Goal: Information Seeking & Learning: Learn about a topic

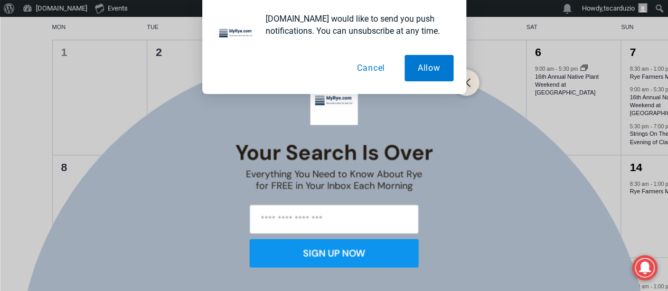
scroll to position [467, 0]
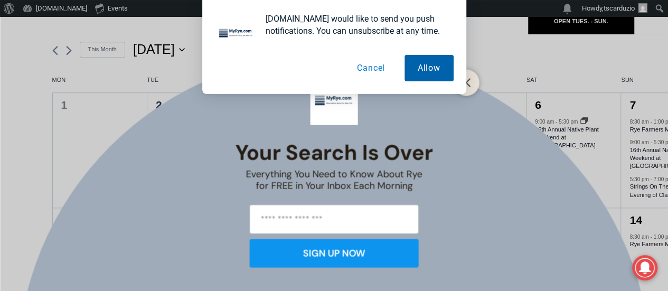
click at [413, 72] on button "Allow" at bounding box center [428, 68] width 49 height 26
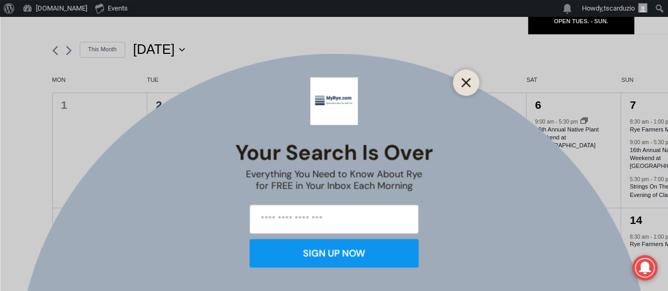
click at [465, 87] on icon "Close" at bounding box center [466, 83] width 10 height 10
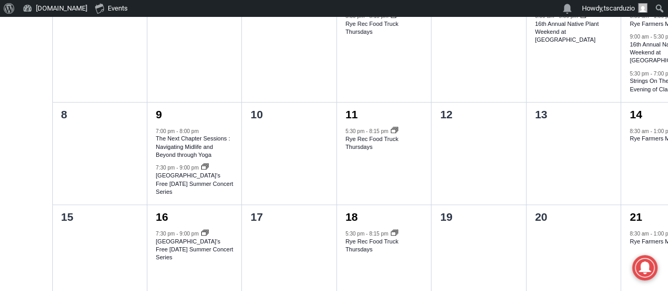
scroll to position [361, 0]
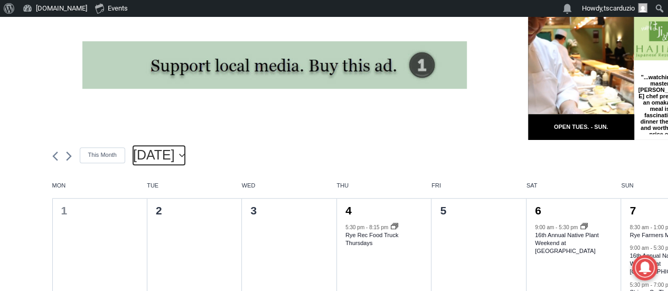
click at [185, 157] on icon "Click to toggle datepicker" at bounding box center [182, 155] width 6 height 4
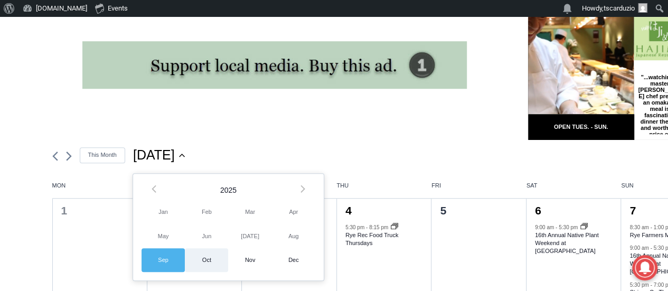
click at [199, 265] on span "Oct" at bounding box center [206, 260] width 43 height 24
type input "*********"
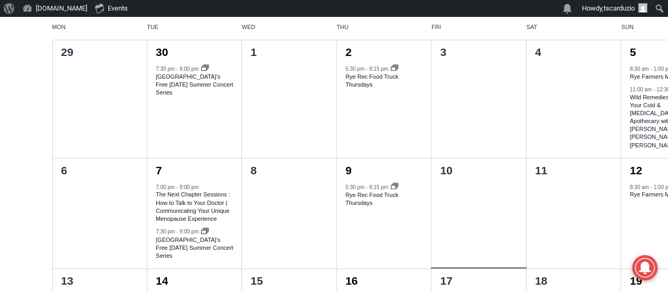
scroll to position [530, 0]
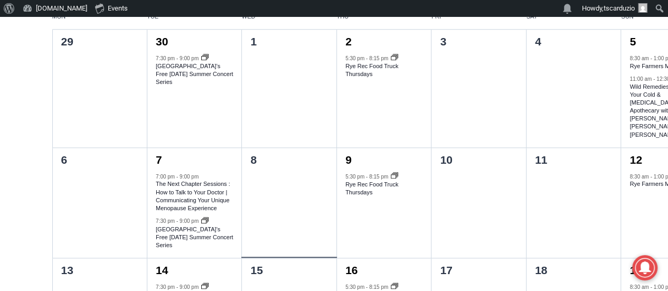
click at [275, 204] on div at bounding box center [289, 215] width 94 height 86
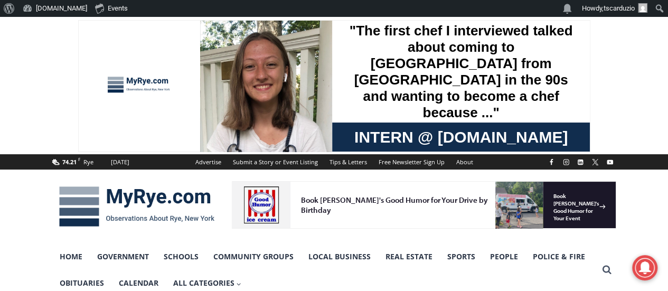
scroll to position [0, 0]
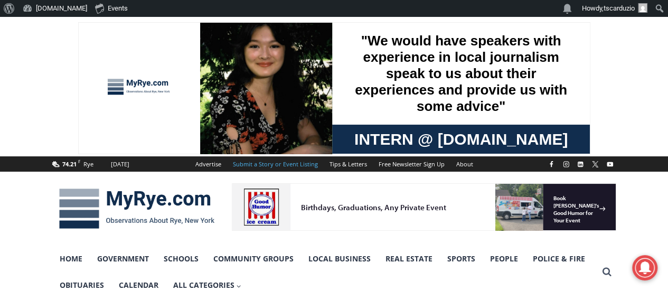
click at [267, 167] on link "Submit a Story or Event Listing" at bounding box center [275, 163] width 97 height 15
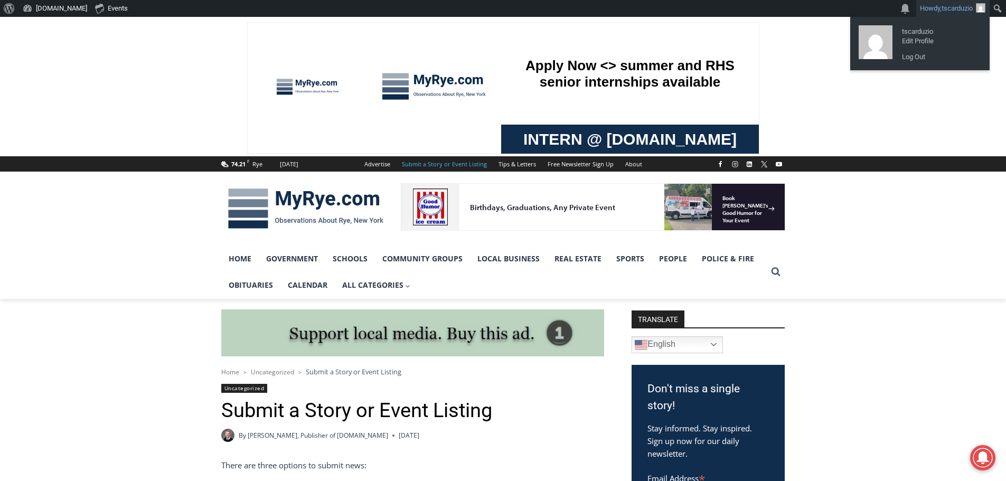
click at [667, 7] on link "Howdy, tscarduzio" at bounding box center [952, 8] width 73 height 17
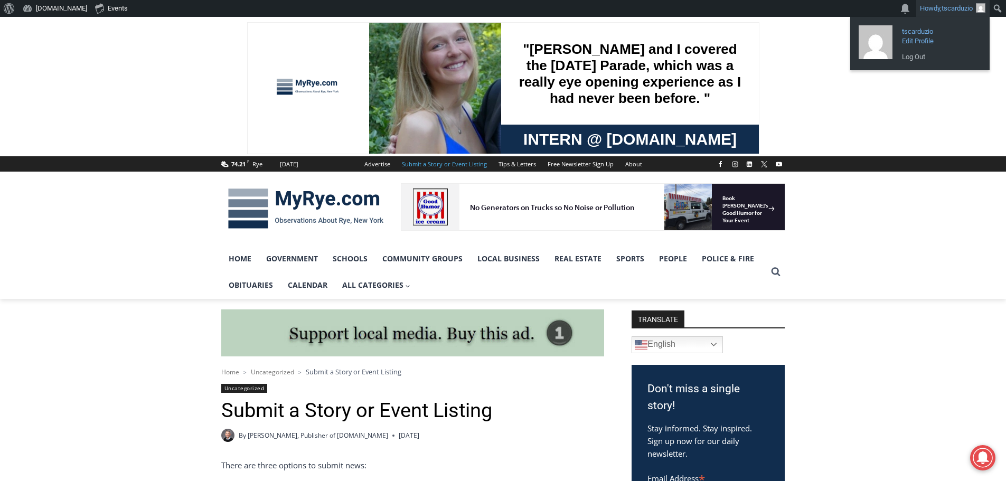
click at [667, 31] on span "tscarduzio" at bounding box center [939, 28] width 74 height 10
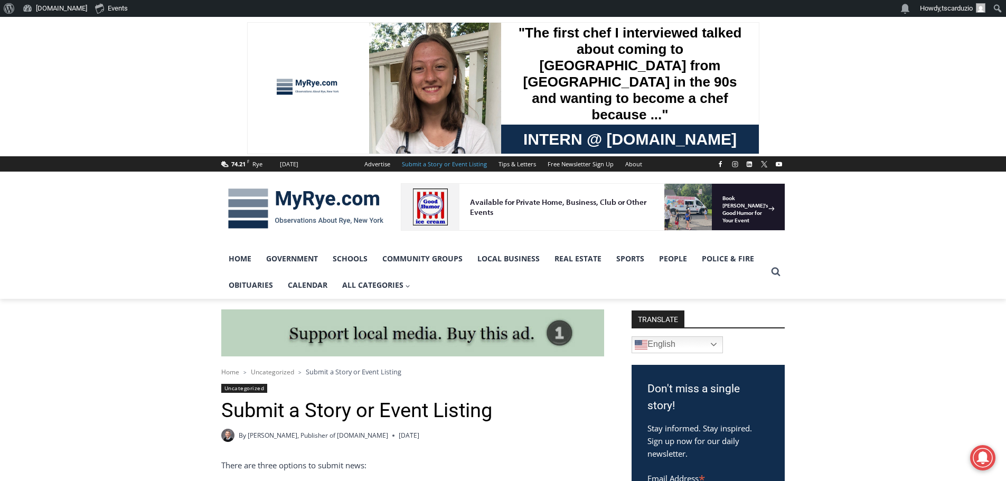
scroll to position [53, 0]
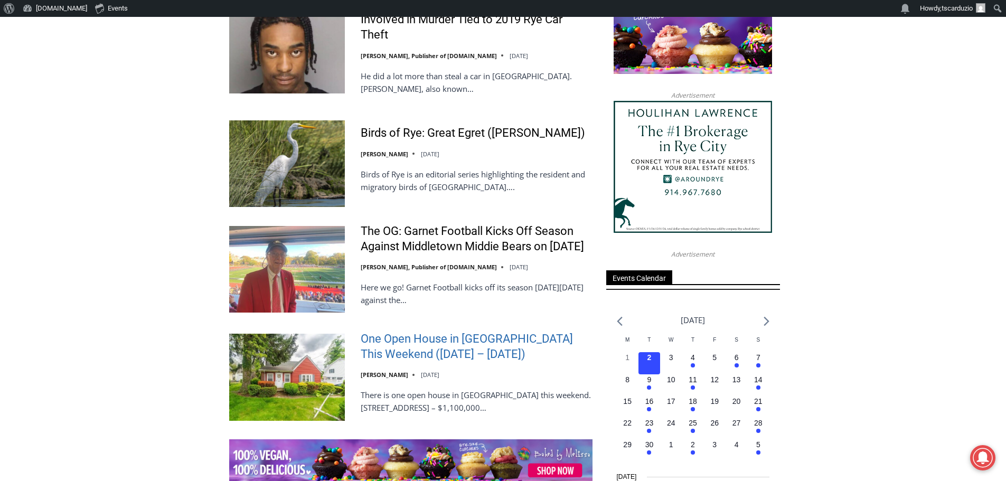
scroll to position [1320, 0]
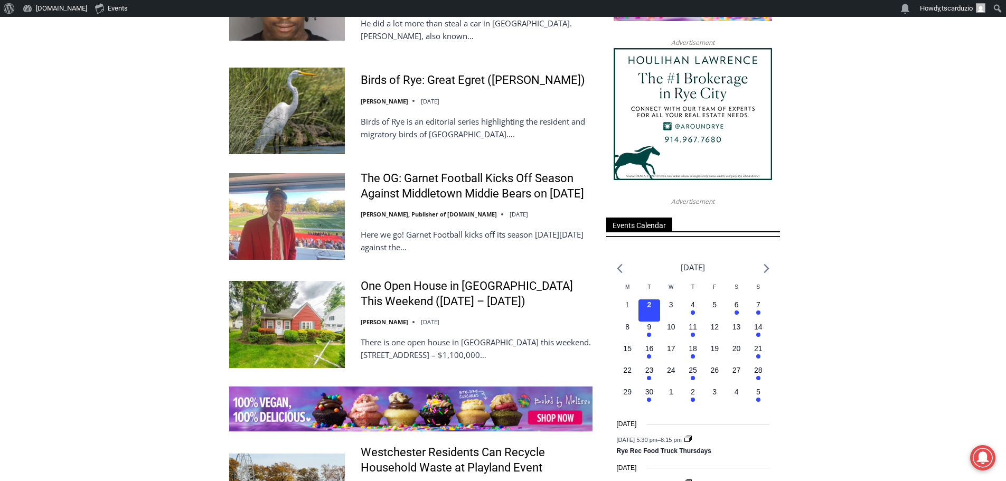
click at [295, 335] on img at bounding box center [287, 324] width 116 height 87
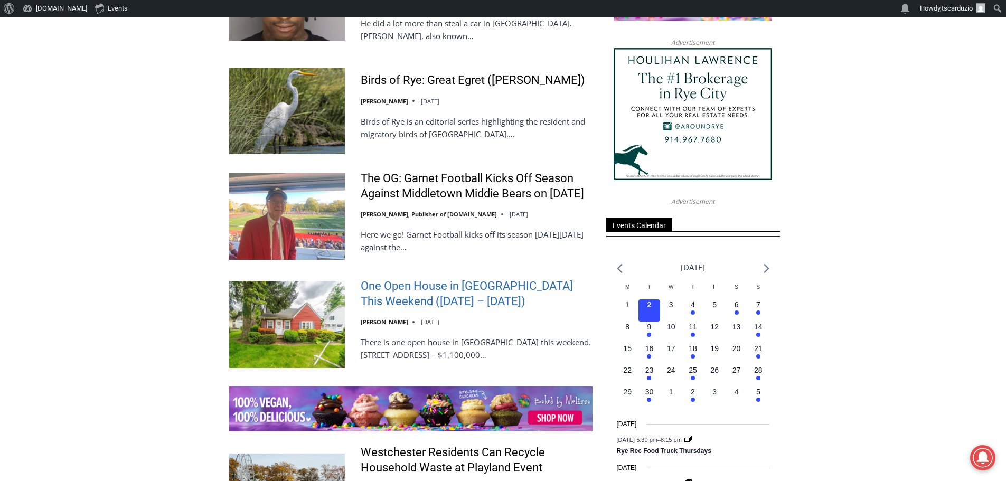
click at [413, 299] on link "One Open House in Rye This Weekend (August 30 – 31)" at bounding box center [477, 294] width 232 height 30
click at [427, 284] on link "One Open House in Rye This Weekend (August 30 – 31)" at bounding box center [477, 294] width 232 height 30
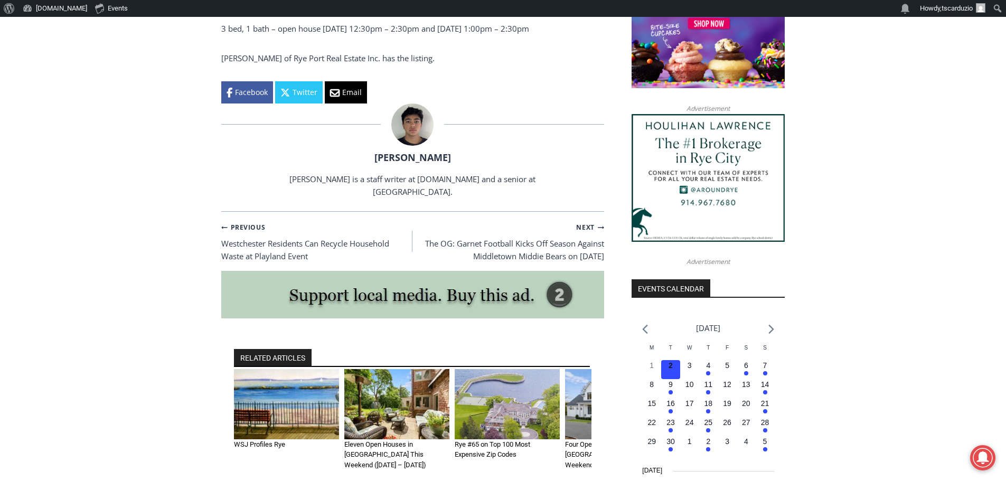
scroll to position [1035, 0]
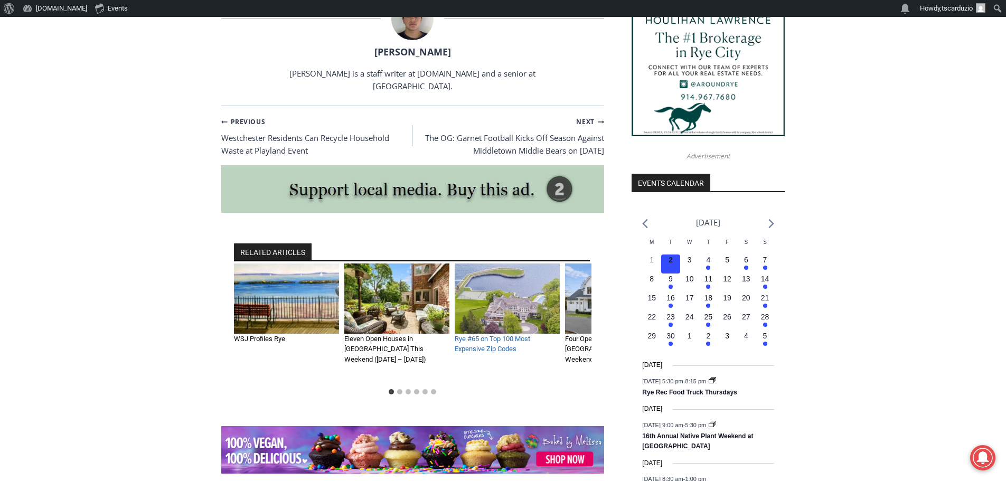
click at [501, 342] on link "Rye #65 on Top 100 Most Expensive Zip Codes" at bounding box center [493, 344] width 76 height 18
